Goal: Information Seeking & Learning: Check status

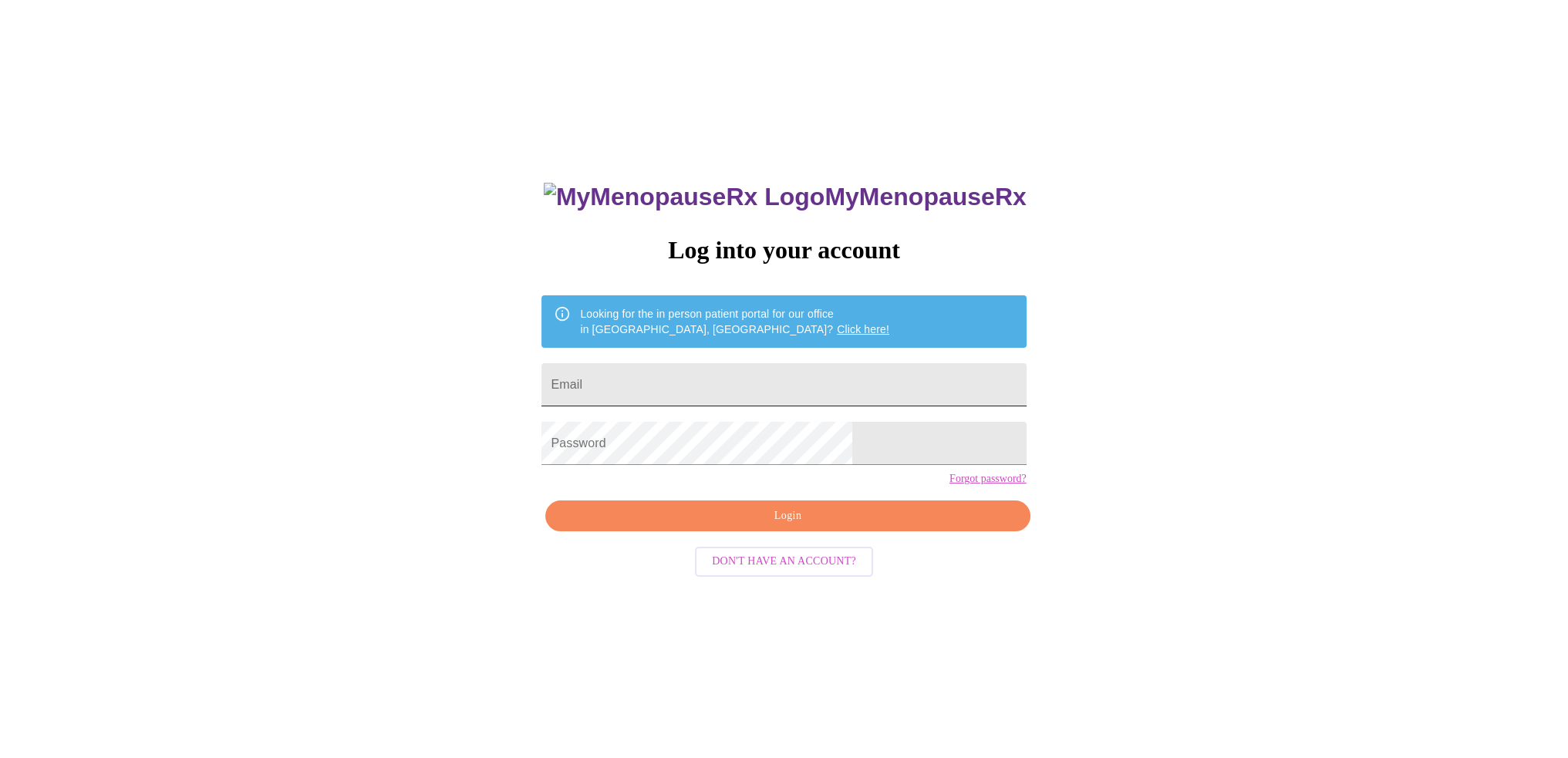
click at [709, 372] on input "Email" at bounding box center [784, 385] width 485 height 43
type input "[EMAIL_ADDRESS][DOMAIN_NAME]"
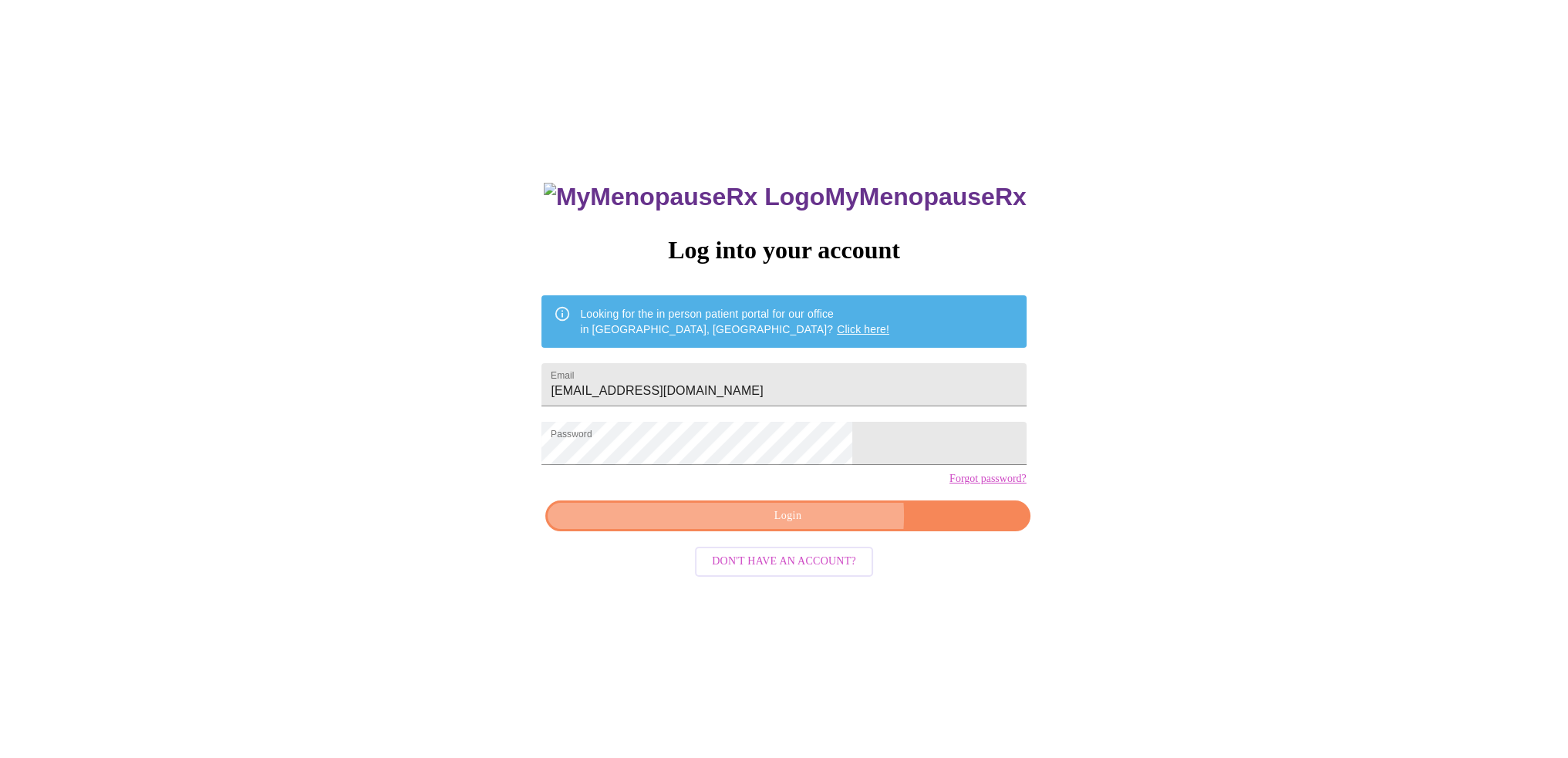
click at [812, 526] on span "Login" at bounding box center [788, 517] width 449 height 20
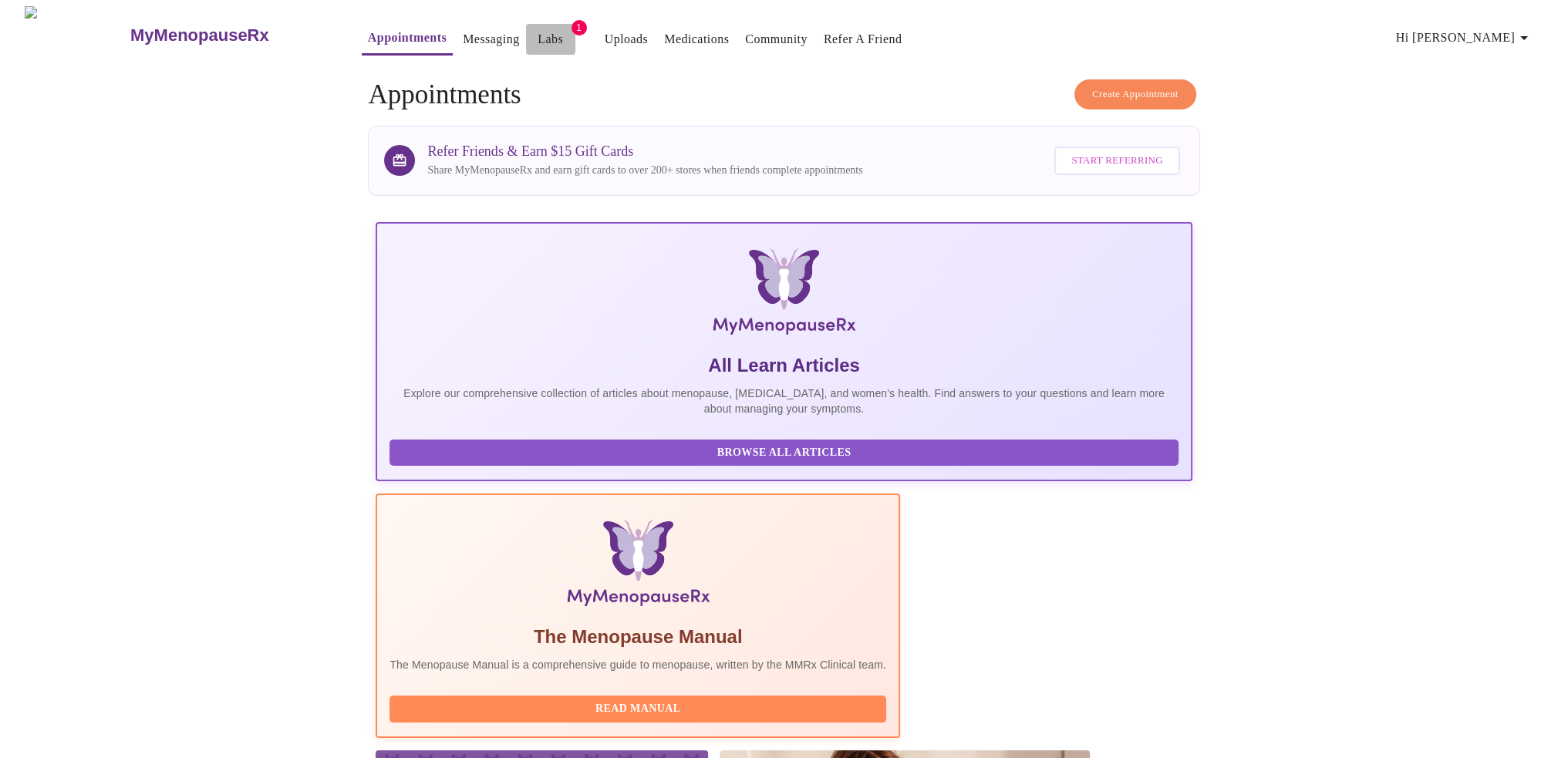
click at [538, 29] on link "Labs" at bounding box center [551, 39] width 26 height 22
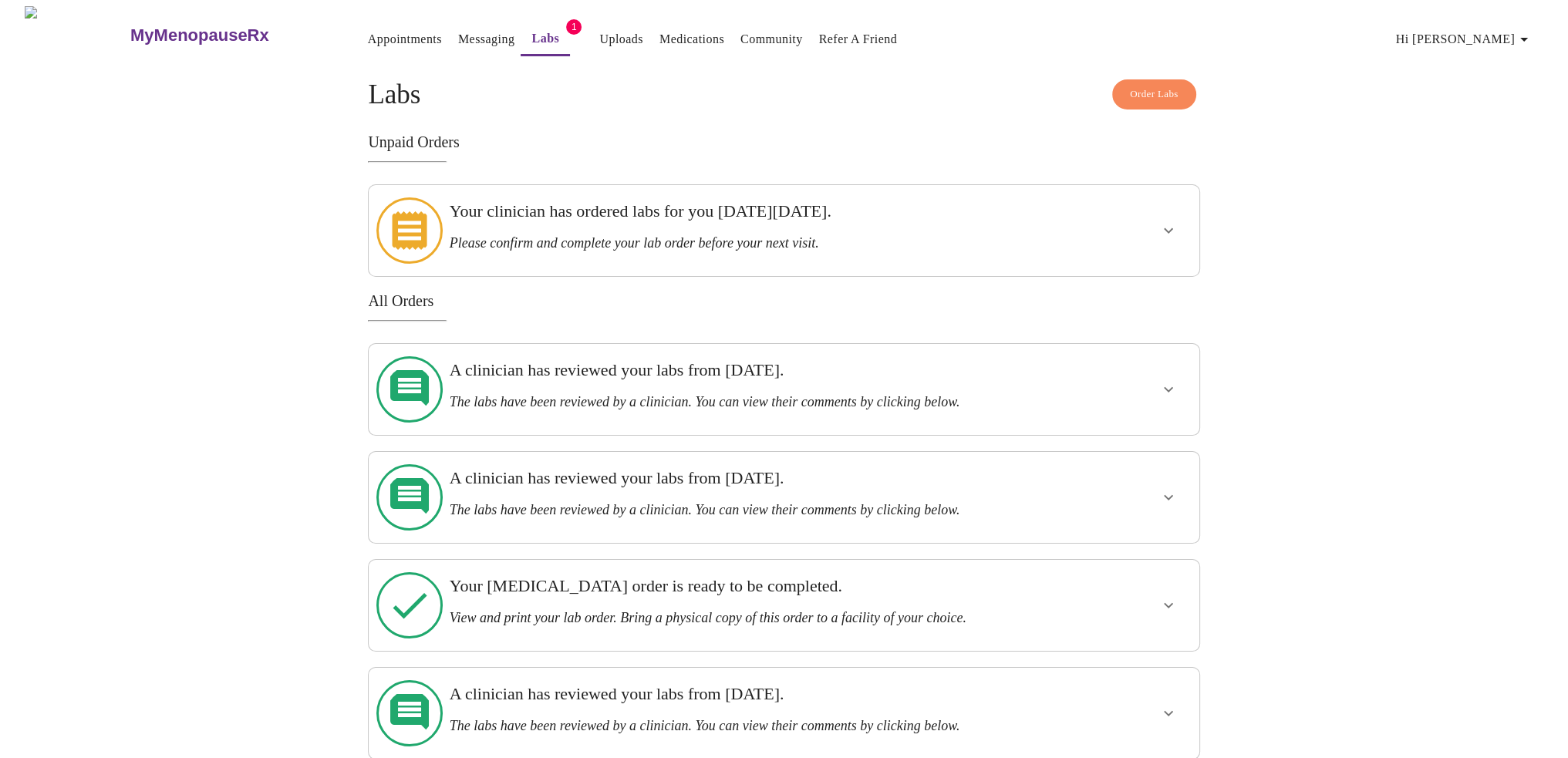
click at [841, 365] on h3 "A clinician has reviewed your labs from [DATE]." at bounding box center [745, 370] width 589 height 20
click at [1161, 380] on icon "show more" at bounding box center [1168, 389] width 19 height 19
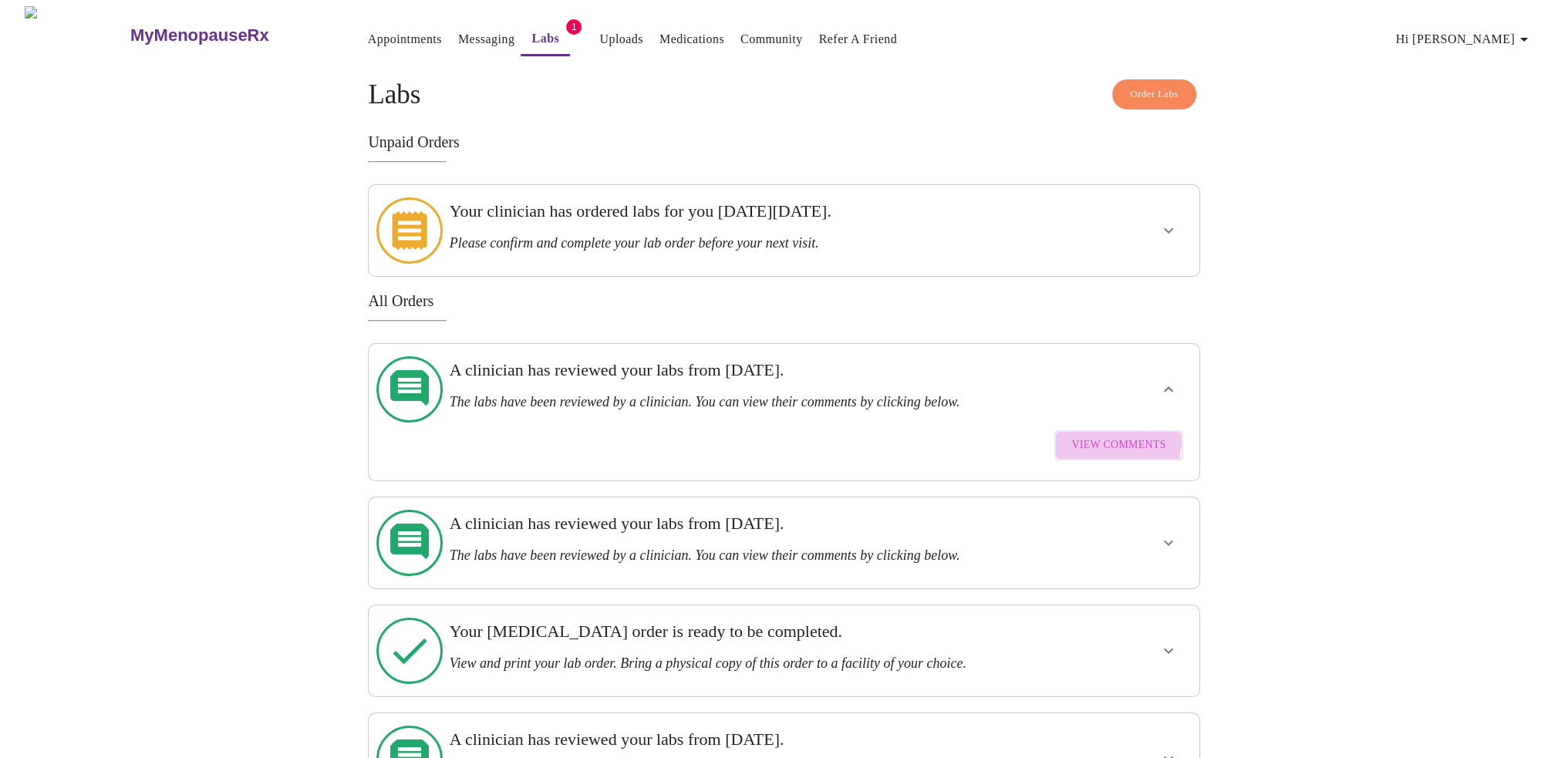
click at [1113, 436] on span "View Comments" at bounding box center [1119, 446] width 95 height 20
